Goal: Information Seeking & Learning: Learn about a topic

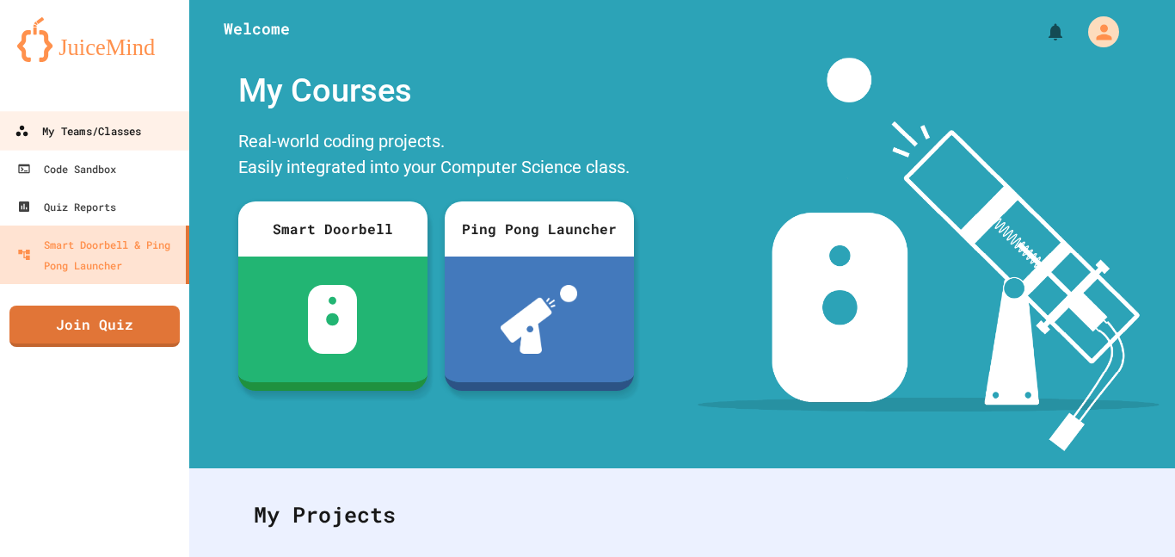
click at [131, 125] on div "My Teams/Classes" at bounding box center [78, 131] width 126 height 22
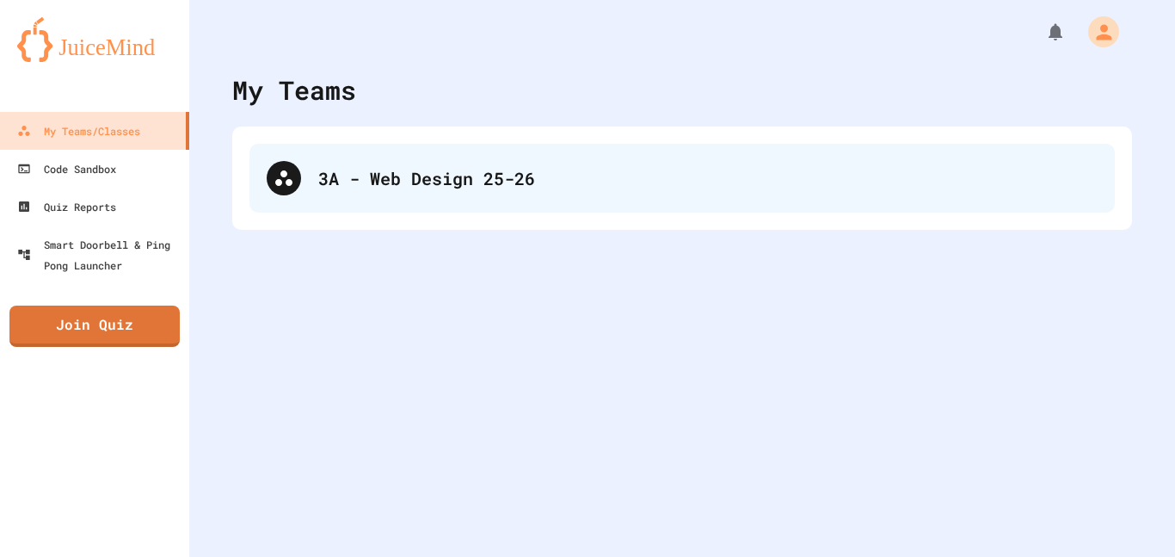
click at [358, 168] on div "3A - Web Design 25-26" at bounding box center [707, 178] width 779 height 26
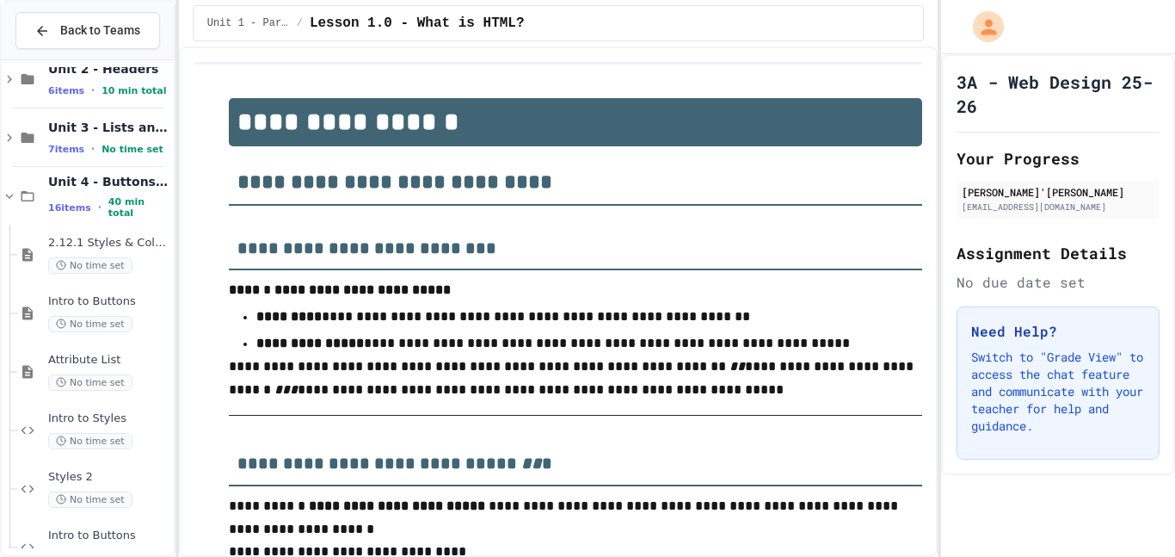
scroll to position [107, 0]
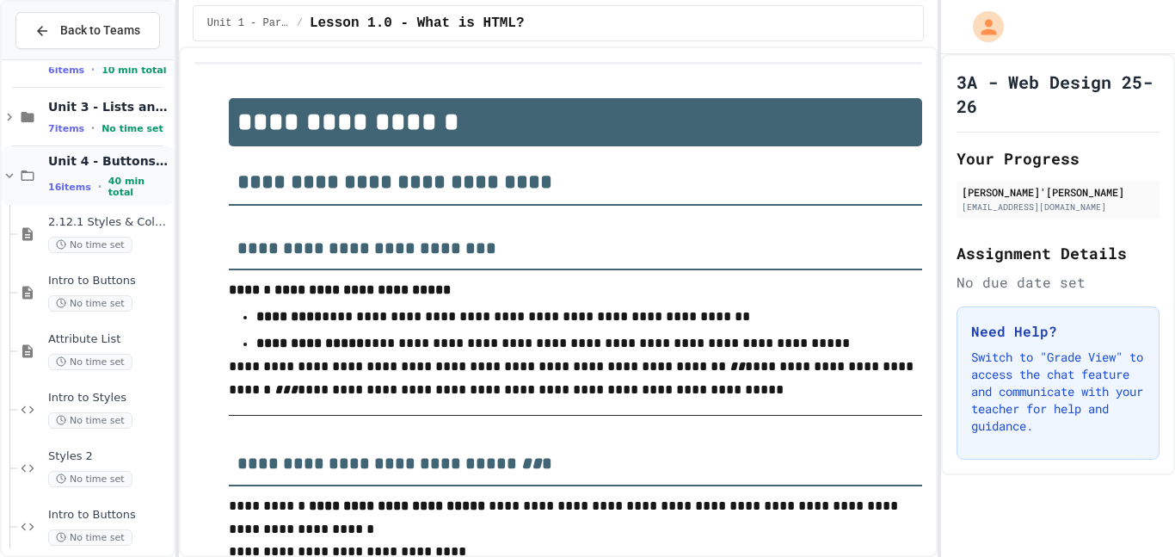
click at [31, 175] on icon at bounding box center [27, 175] width 21 height 15
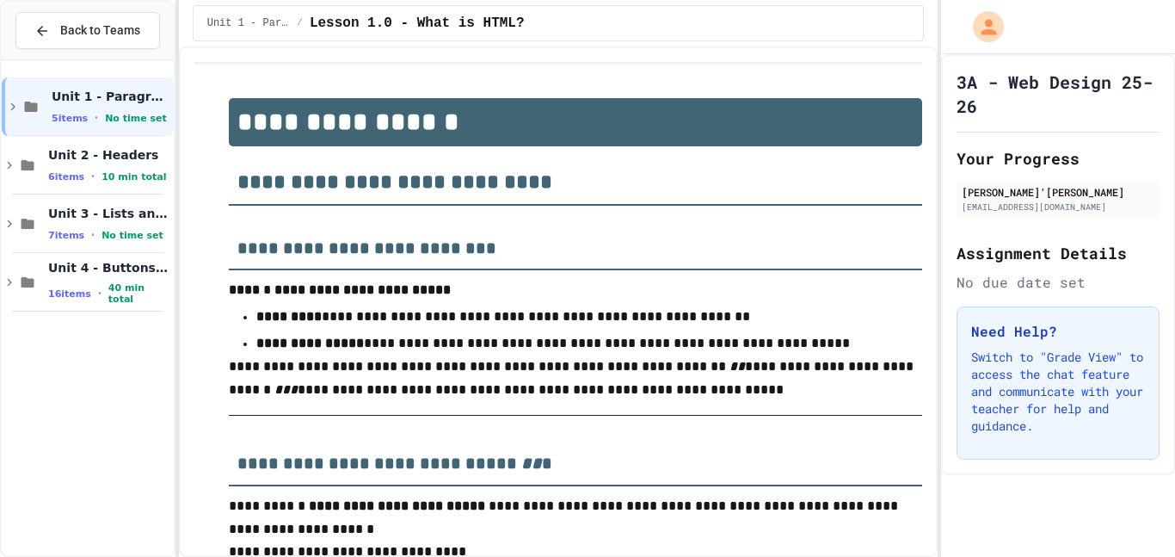
scroll to position [0, 0]
click at [23, 269] on div "Unit 4 - Buttons and Styles 16 items • 40 min total" at bounding box center [88, 282] width 172 height 58
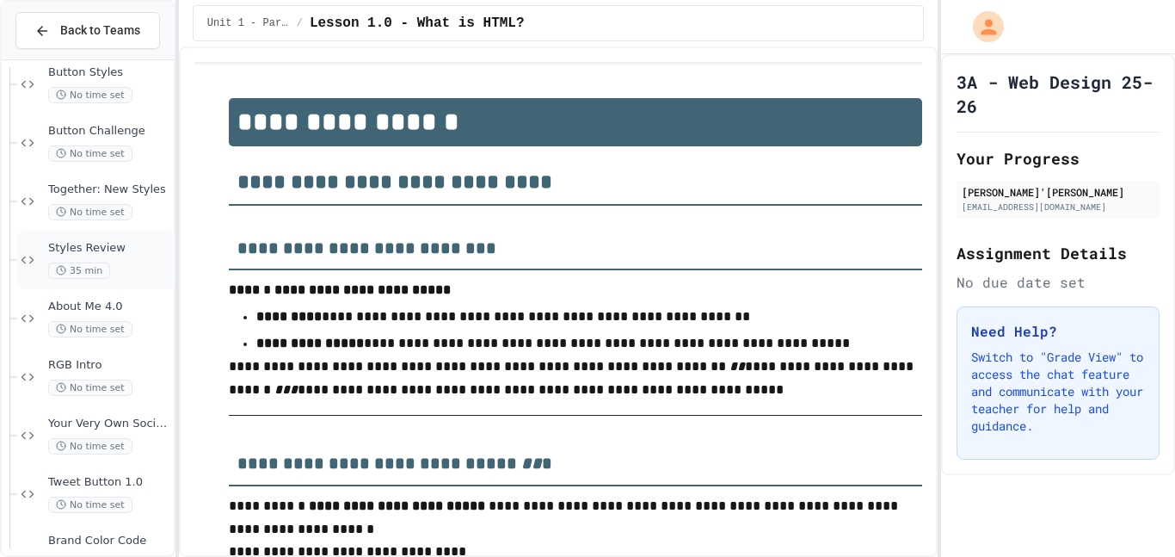
scroll to position [619, 0]
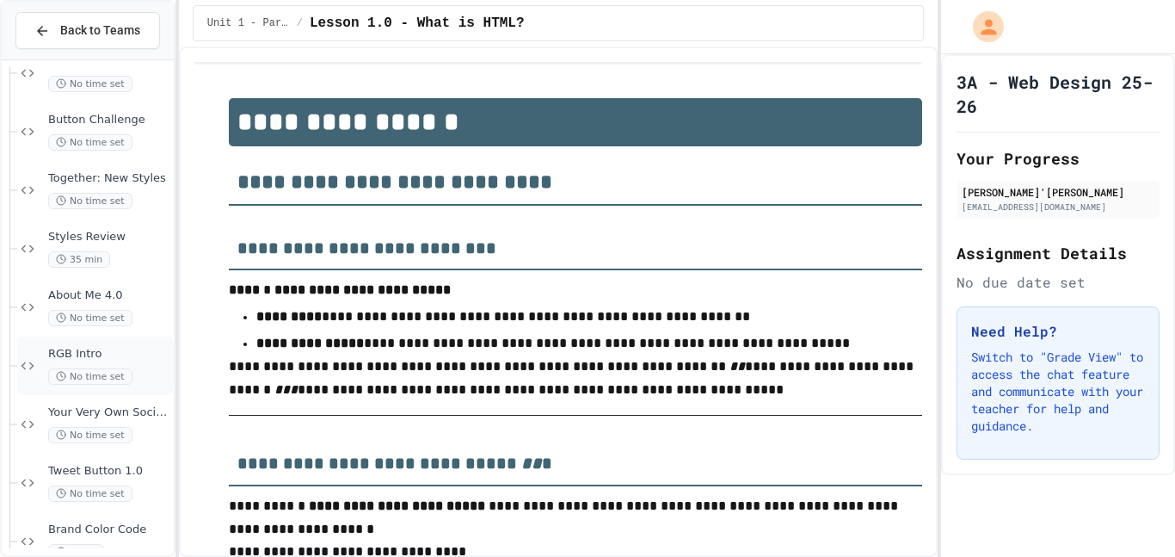
click at [126, 361] on div "RGB Intro No time set" at bounding box center [109, 366] width 122 height 38
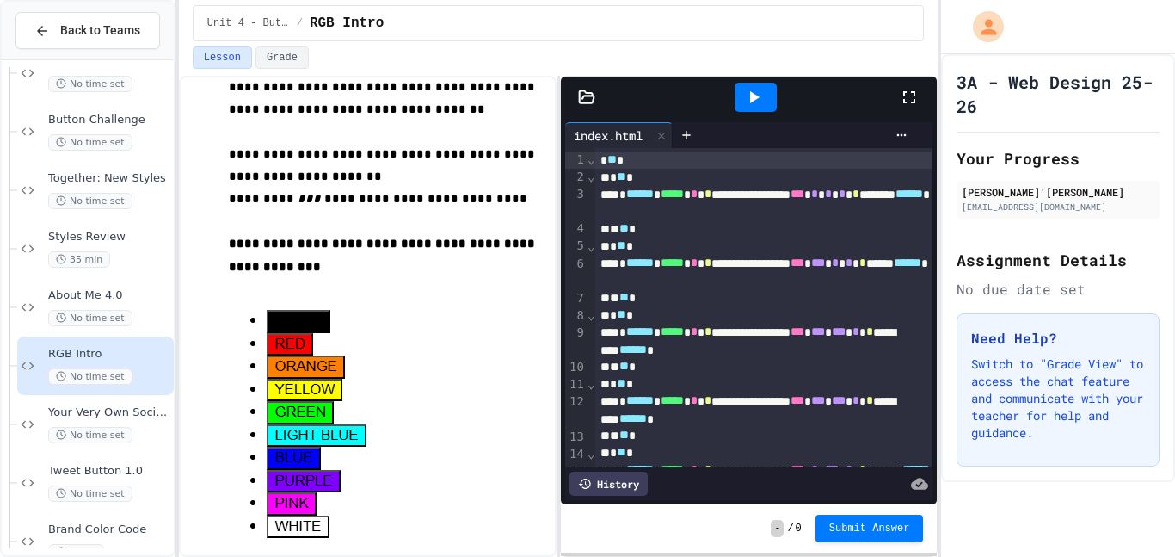
scroll to position [102, 0]
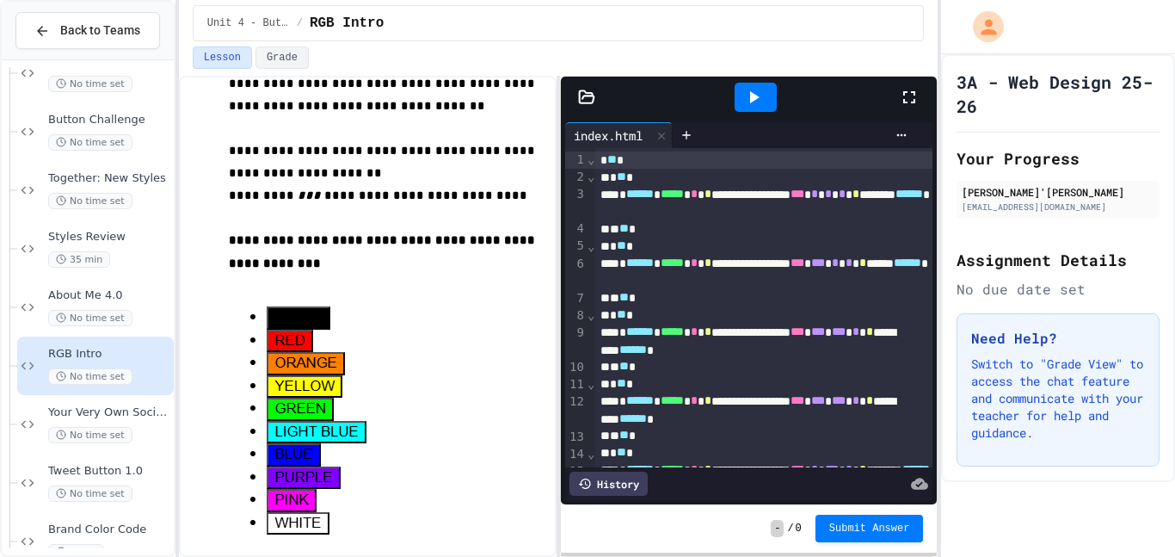
click at [765, 108] on div at bounding box center [756, 97] width 42 height 29
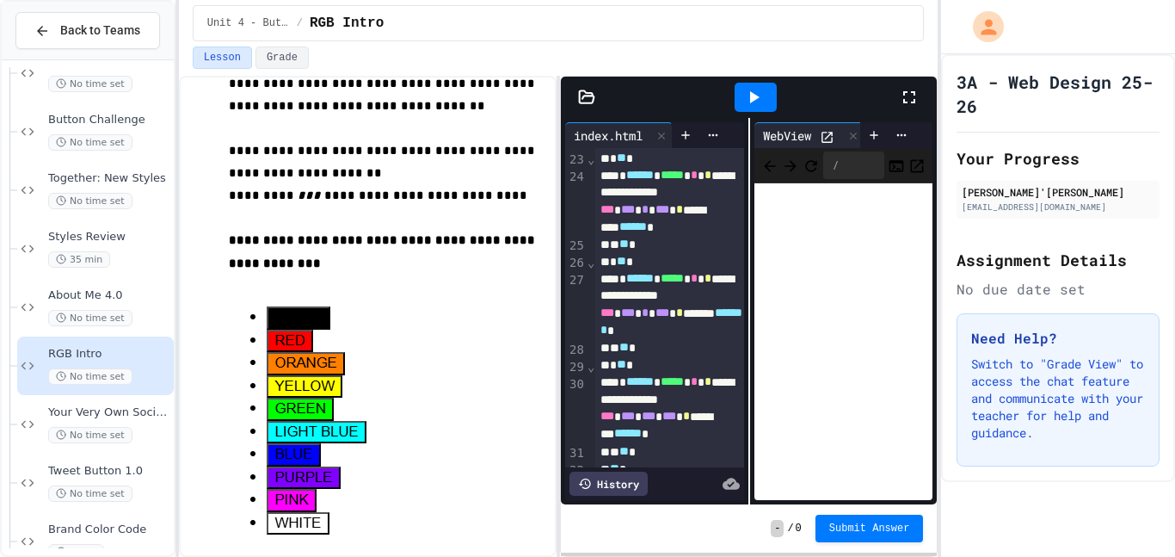
scroll to position [759, 0]
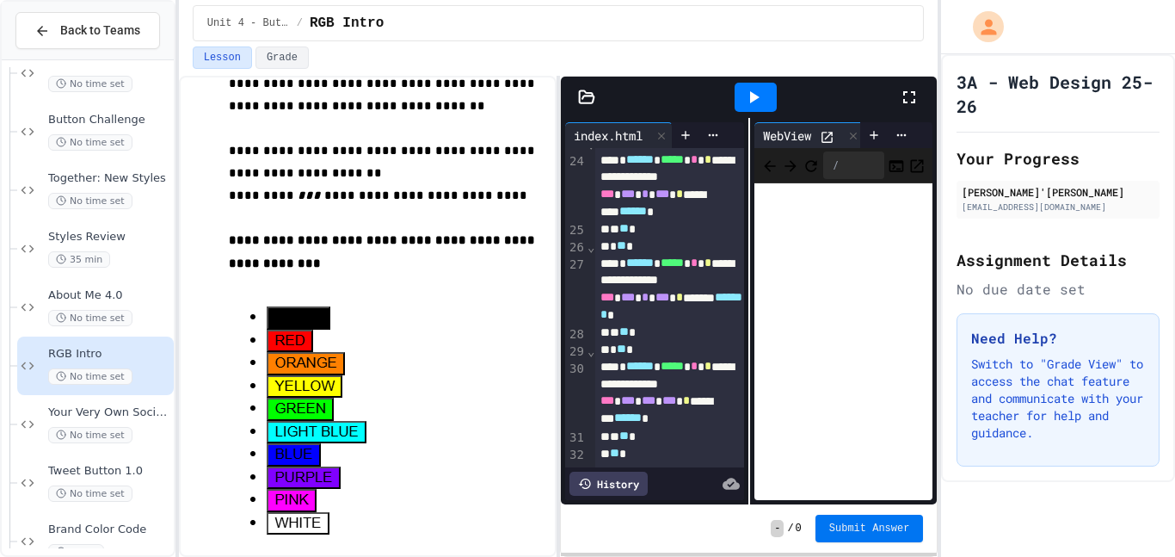
click at [884, 524] on span "Submit Answer" at bounding box center [869, 528] width 81 height 14
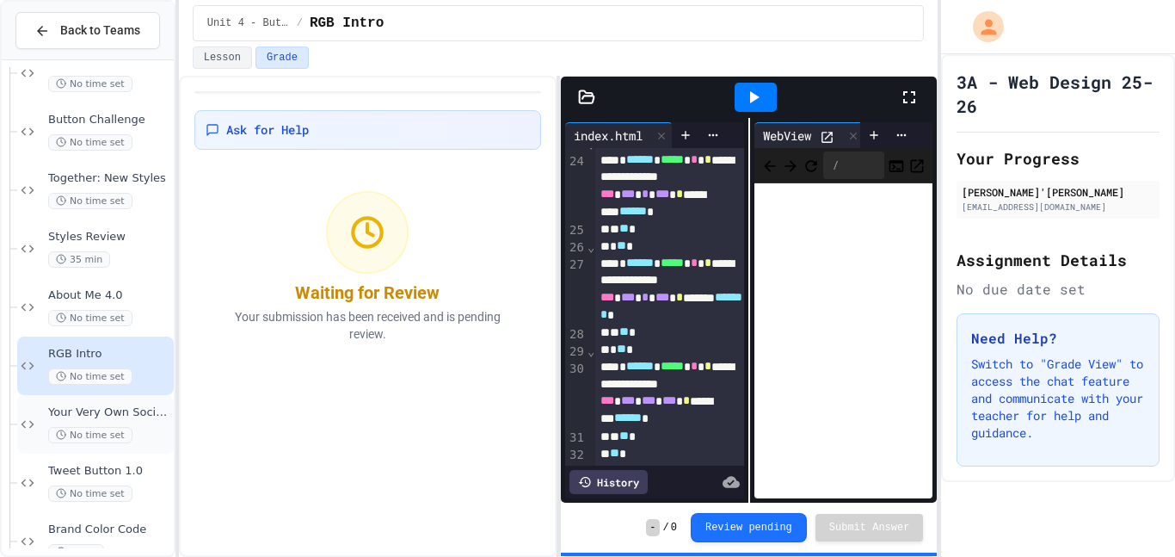
click at [58, 406] on span "Your Very Own Social Media Platform" at bounding box center [109, 412] width 122 height 15
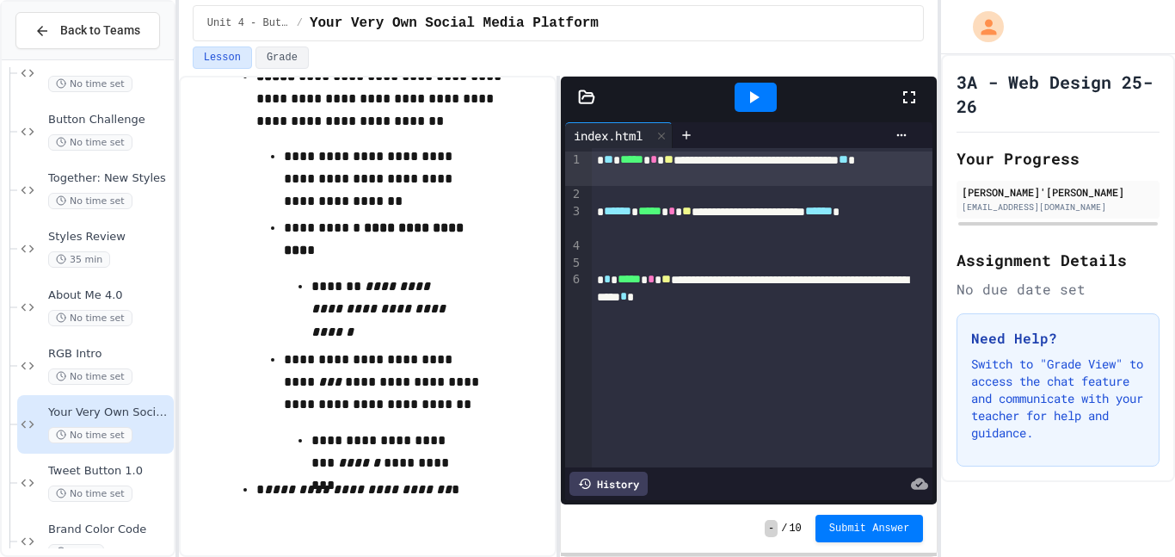
scroll to position [78, 0]
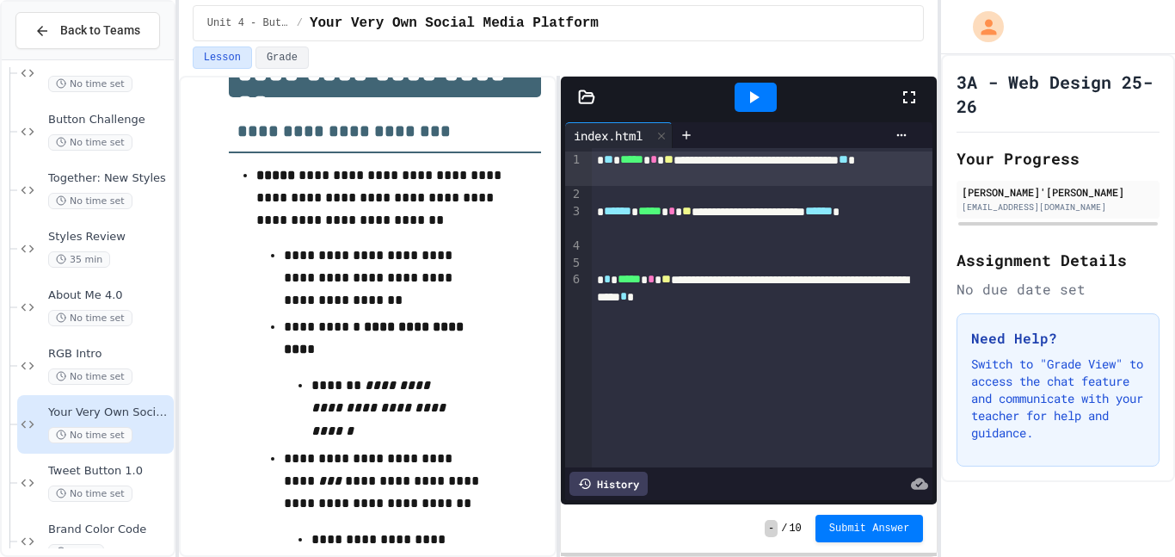
click at [711, 157] on div "**********" at bounding box center [763, 168] width 342 height 34
click at [742, 108] on div at bounding box center [756, 97] width 42 height 29
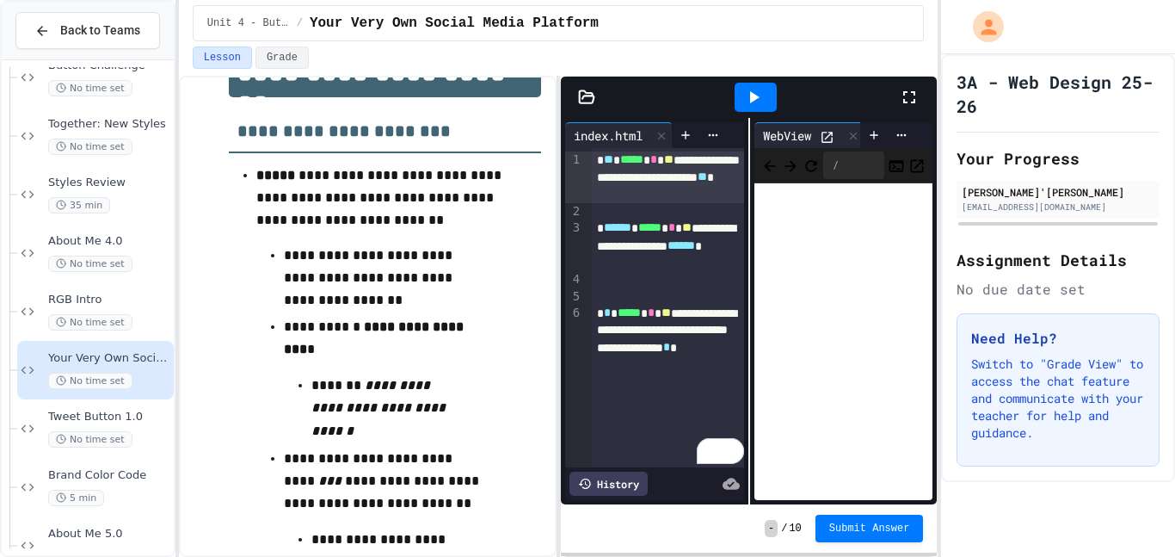
scroll to position [710, 0]
